Goal: Task Accomplishment & Management: Complete application form

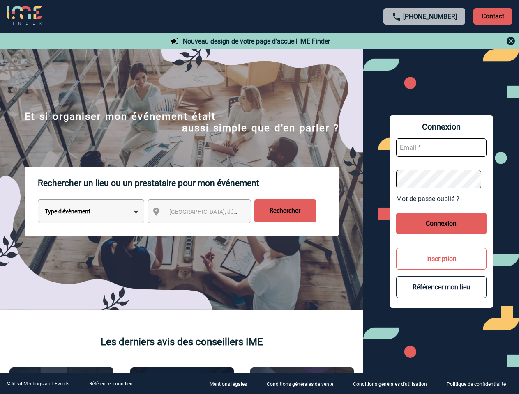
click at [259, 197] on p "Rechercher un lieu ou un prestataire pour mon événement" at bounding box center [188, 183] width 301 height 33
click at [493, 16] on p "Contact" at bounding box center [492, 16] width 39 height 16
click at [424, 41] on div at bounding box center [424, 41] width 183 height 10
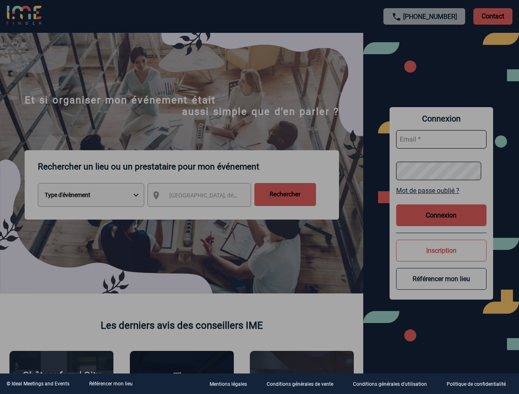
click at [207, 213] on div at bounding box center [259, 197] width 519 height 394
click at [441, 199] on div at bounding box center [259, 197] width 519 height 394
click at [441, 223] on div at bounding box center [259, 197] width 519 height 394
click at [441, 259] on div at bounding box center [259, 197] width 519 height 394
click at [441, 287] on div at bounding box center [259, 197] width 519 height 394
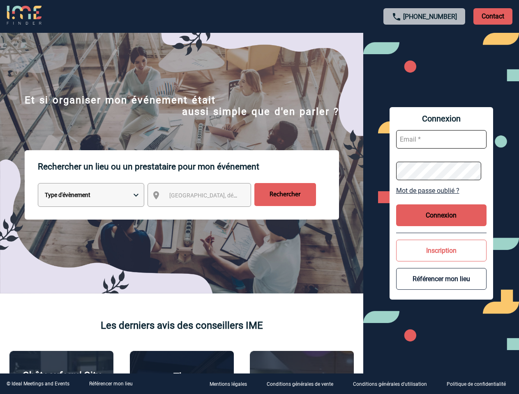
click at [111, 384] on link "Référencer mon lieu" at bounding box center [111, 384] width 44 height 6
